Goal: Check status: Check status

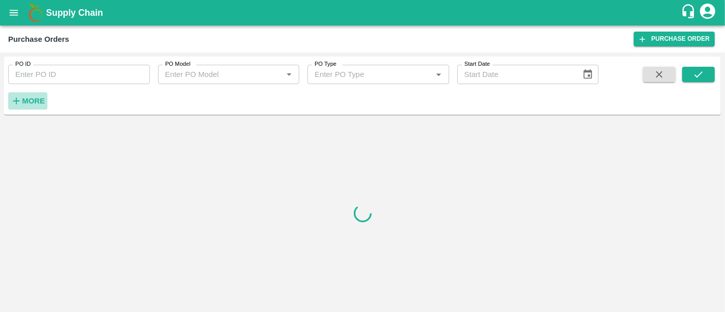
click at [46, 96] on button "More" at bounding box center [27, 100] width 39 height 17
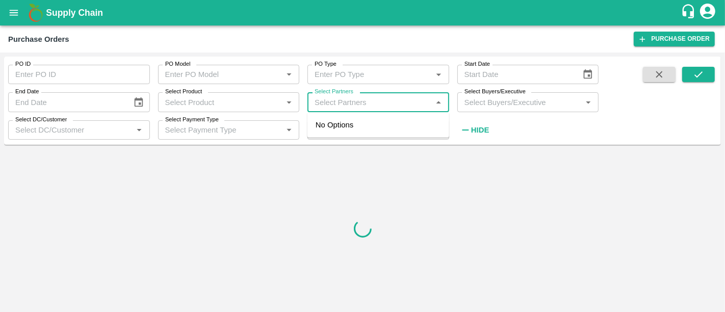
click at [350, 100] on input "Select Partners" at bounding box center [370, 101] width 119 height 13
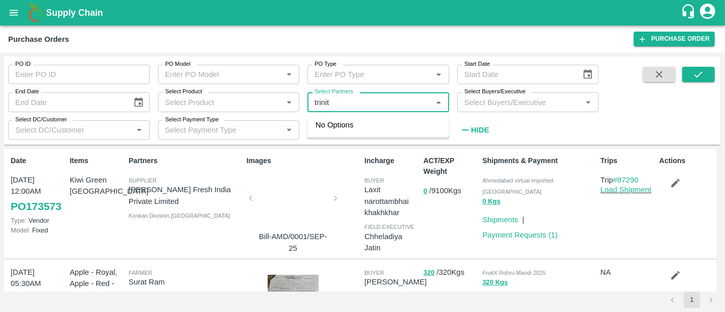
type input "trinity"
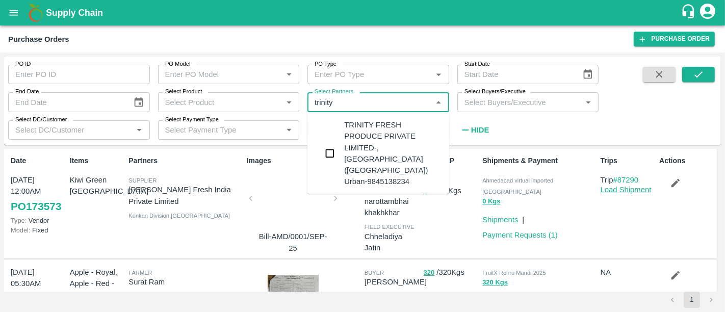
click at [382, 155] on div "TRINITY FRESH PRODUCE PRIVATE LIMITED-, Bengaluru (Bangalore) Urban-9845138234" at bounding box center [392, 153] width 97 height 68
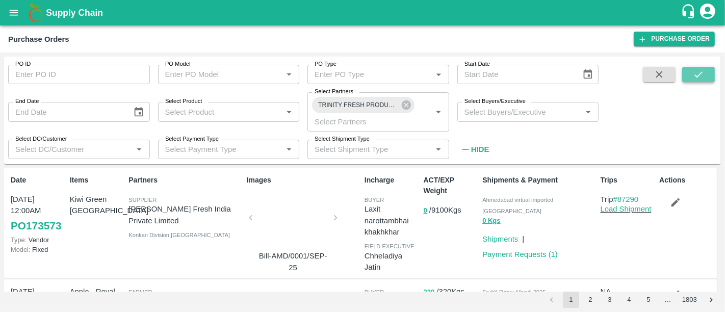
click at [694, 72] on icon "submit" at bounding box center [698, 74] width 11 height 11
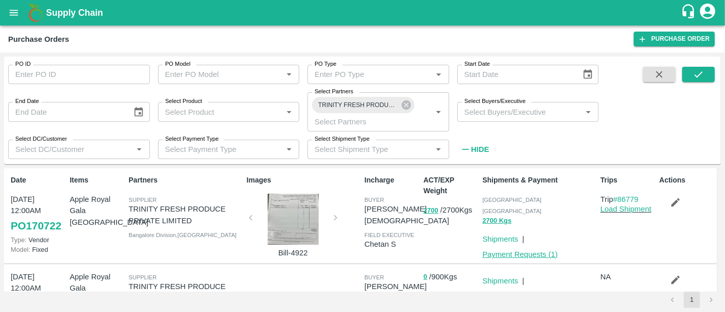
click at [556, 250] on link "Payment Requests ( 1 )" at bounding box center [520, 254] width 75 height 8
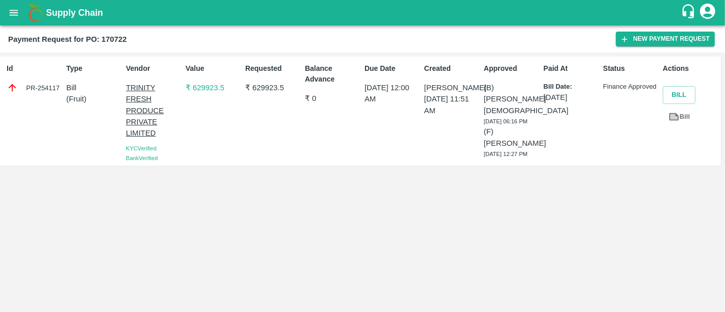
click at [217, 85] on p "₹ 629923.5" at bounding box center [214, 87] width 56 height 11
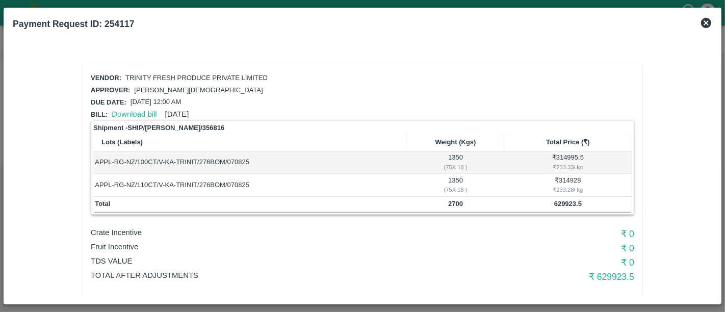
click at [217, 85] on div "Approver: Neeti Jain" at bounding box center [361, 88] width 548 height 16
click at [708, 27] on icon at bounding box center [706, 23] width 10 height 10
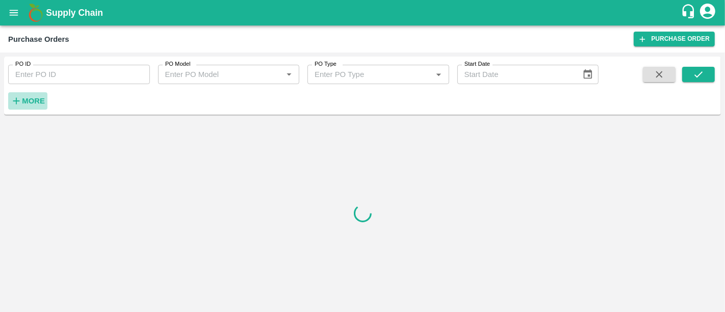
click at [14, 103] on icon "button" at bounding box center [16, 100] width 11 height 11
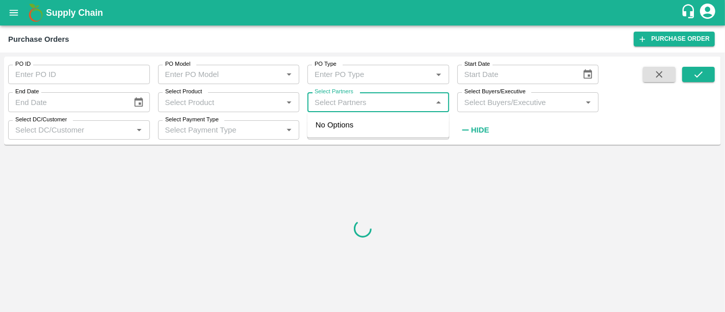
click at [407, 105] on input "Select Partners" at bounding box center [370, 101] width 119 height 13
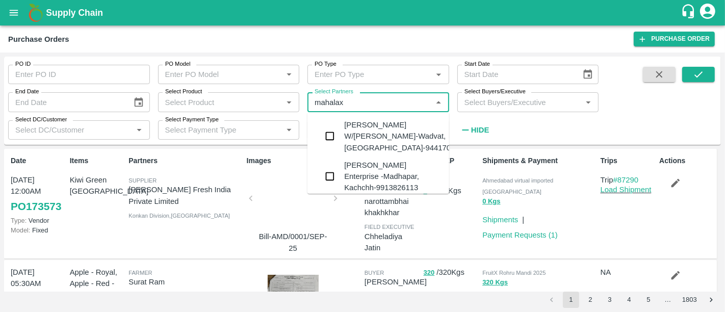
type input "mahalax"
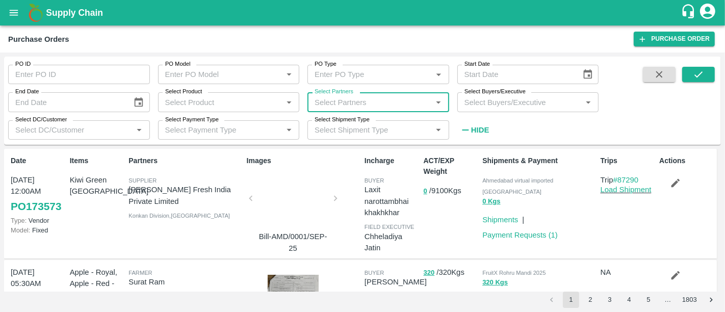
click at [389, 110] on div "Select Partners   *" at bounding box center [379, 101] width 142 height 19
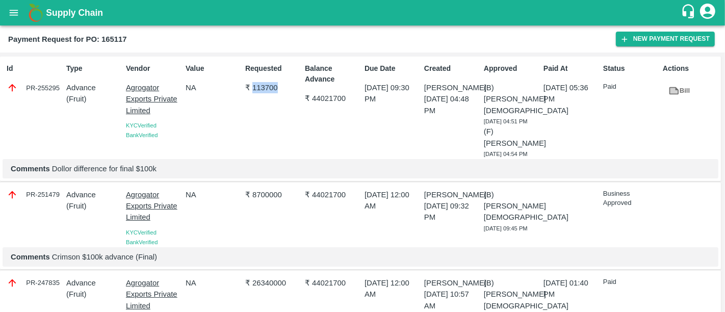
click at [297, 137] on div "Requested ₹ 113700" at bounding box center [271, 108] width 60 height 99
